Goal: Transaction & Acquisition: Purchase product/service

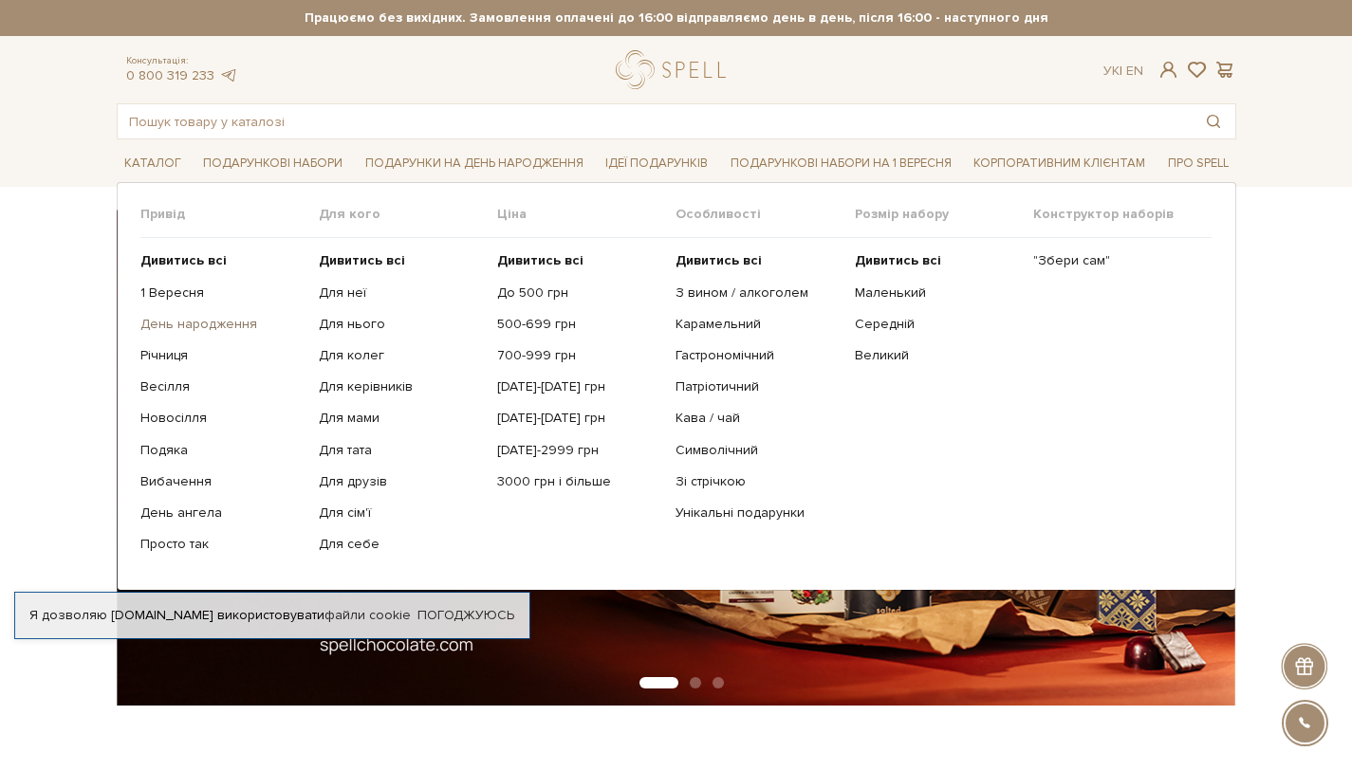
click at [183, 325] on link "День народження" at bounding box center [222, 324] width 164 height 17
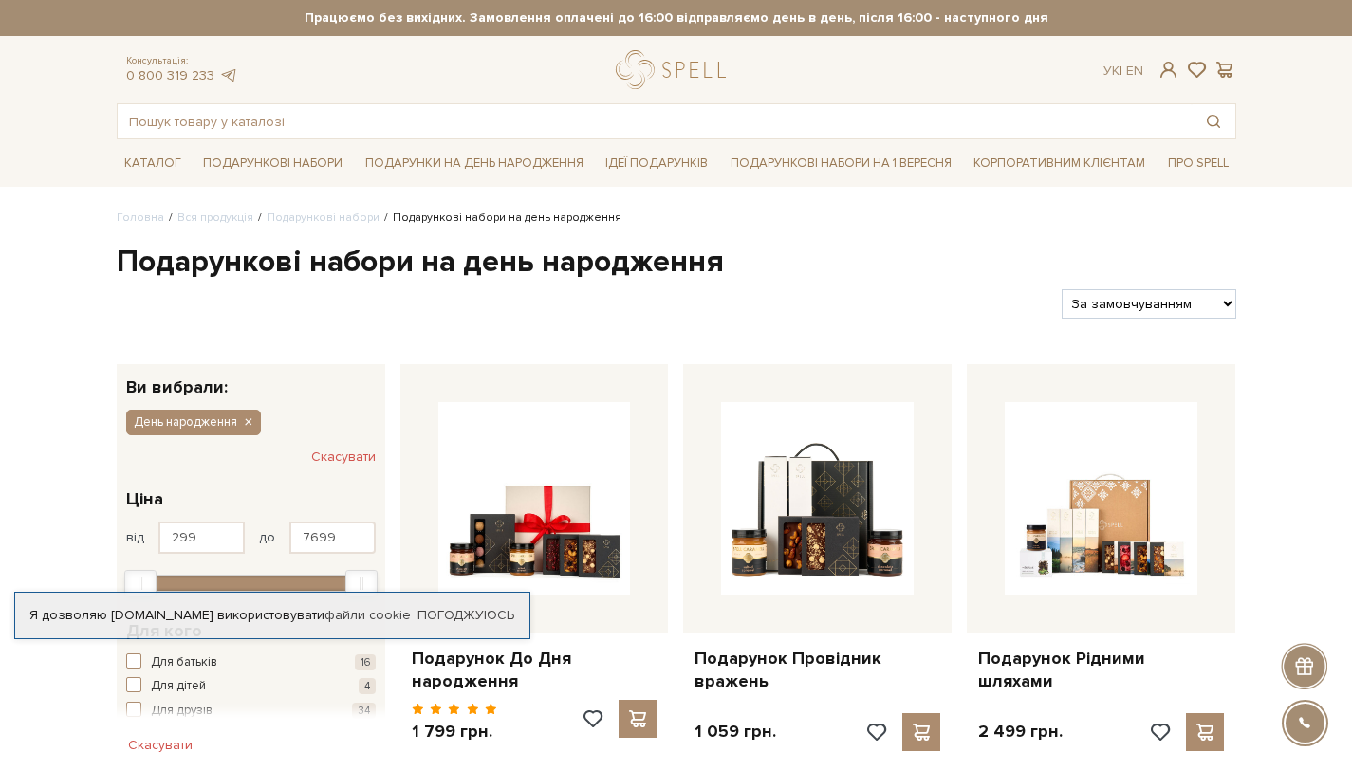
click at [800, 275] on div "Фільтри За замовчуванням За Ціною (зростання) За Ціною (зменшення) Новинки За п…" at bounding box center [676, 296] width 1135 height 45
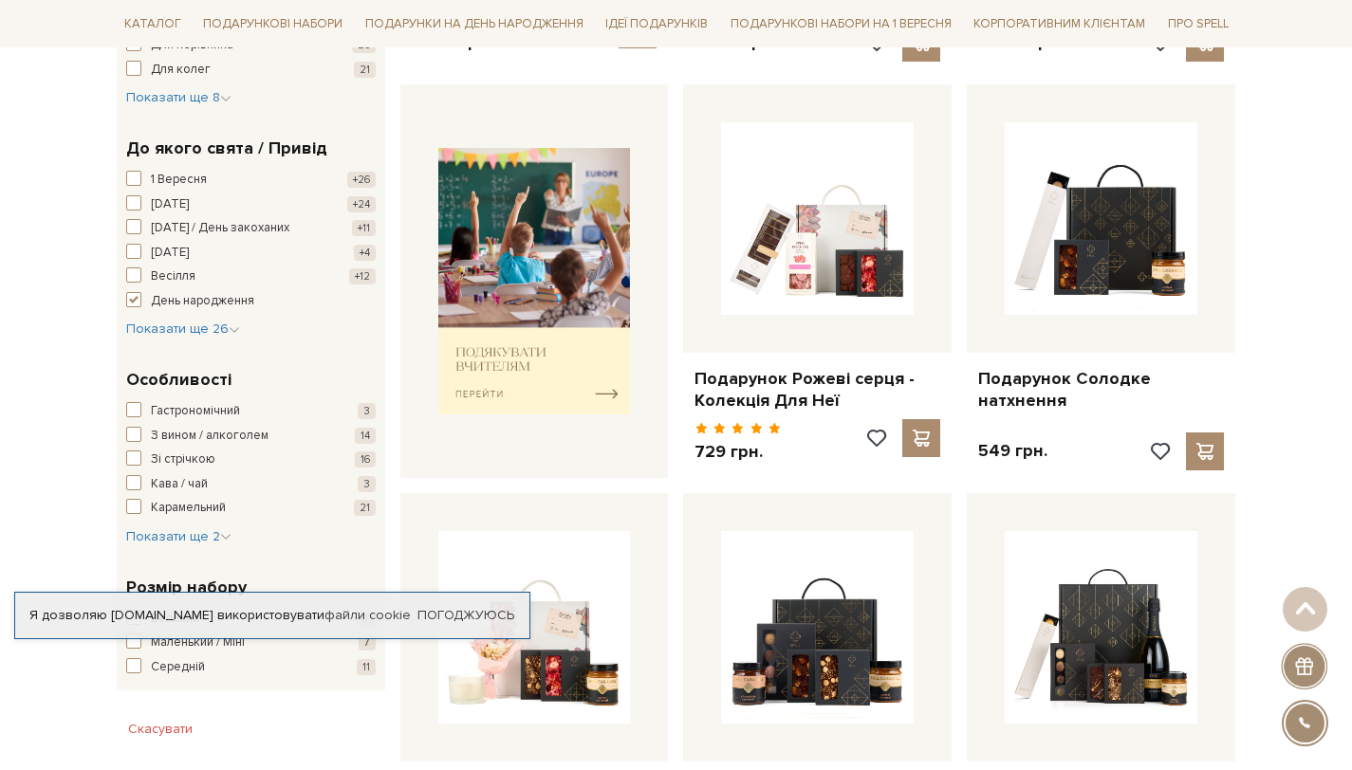
scroll to position [735, 0]
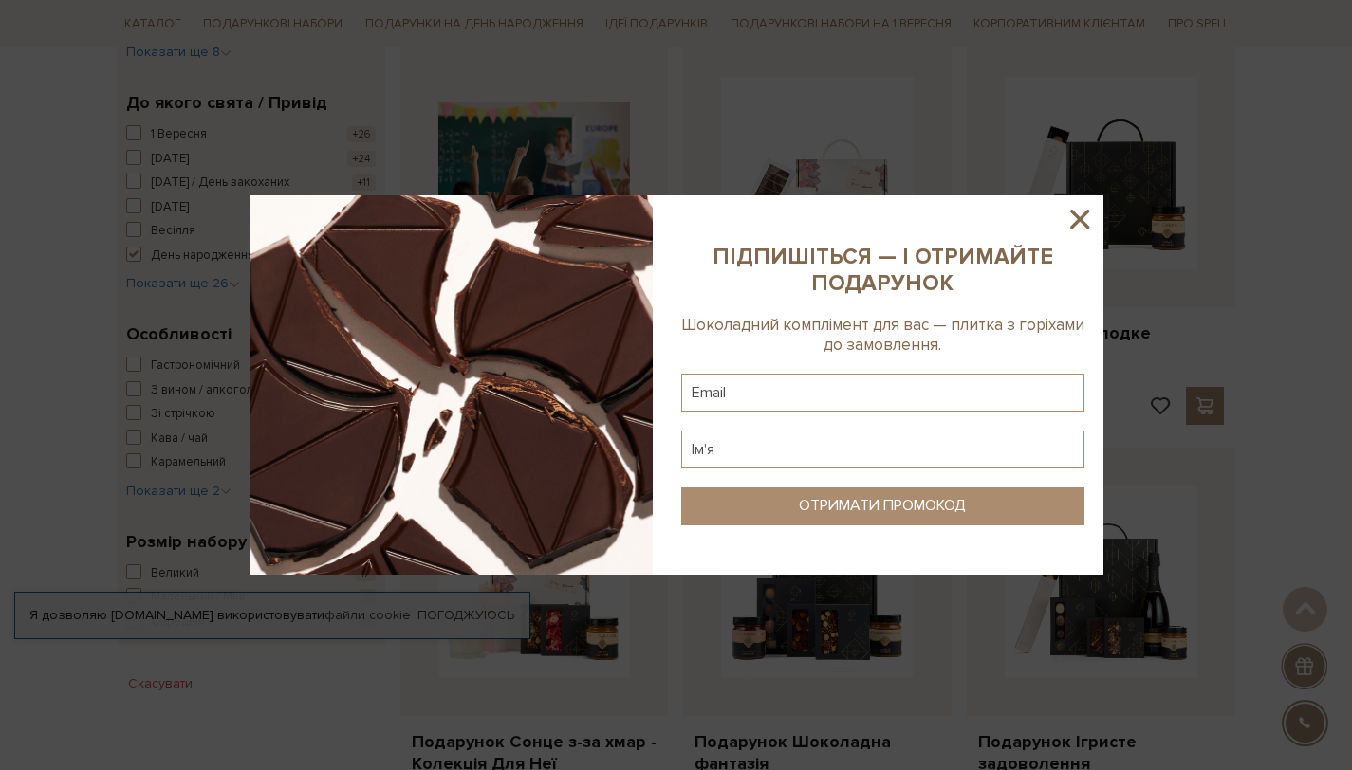
click at [1075, 219] on icon at bounding box center [1079, 219] width 32 height 32
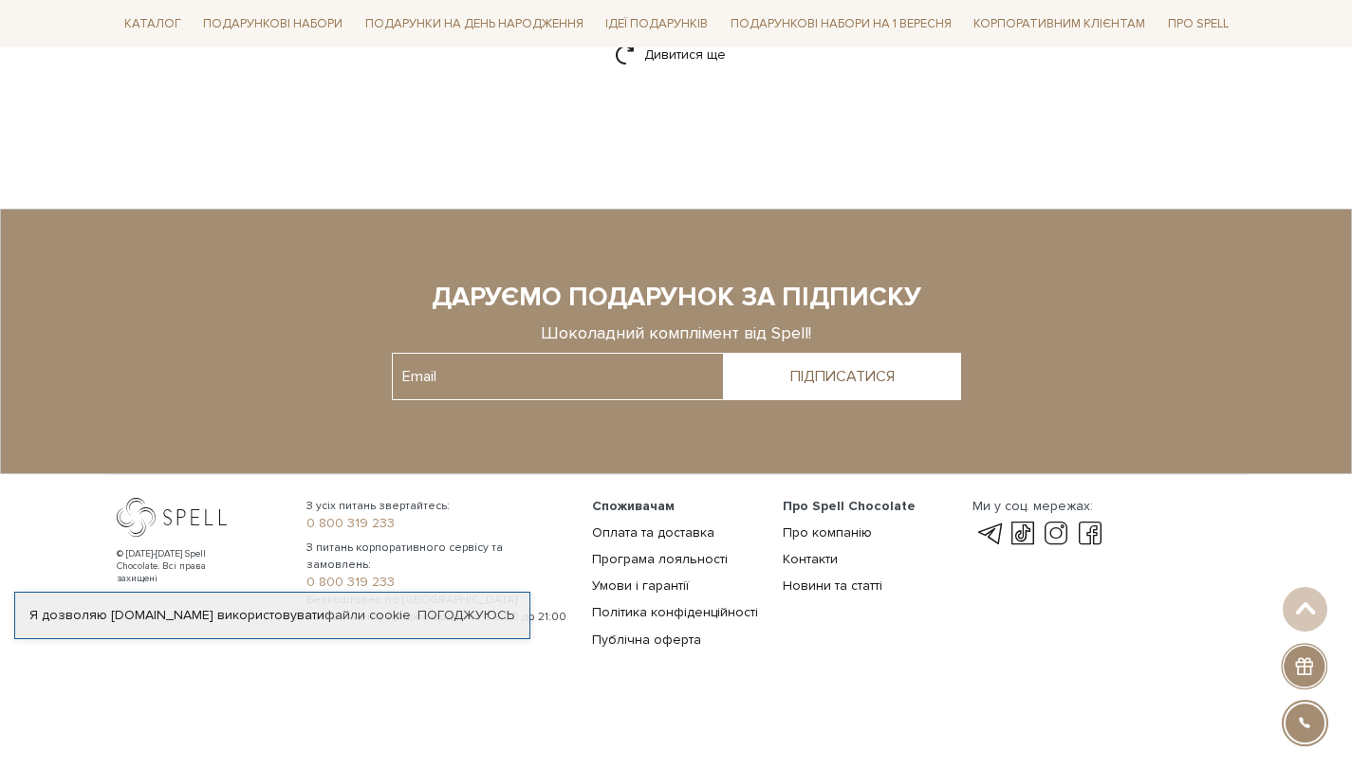
scroll to position [2779, 0]
